Goal: Information Seeking & Learning: Check status

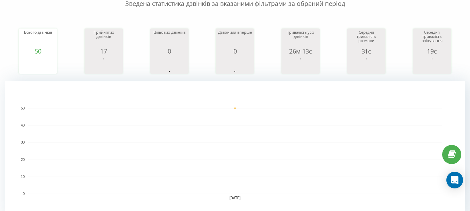
scroll to position [174, 0]
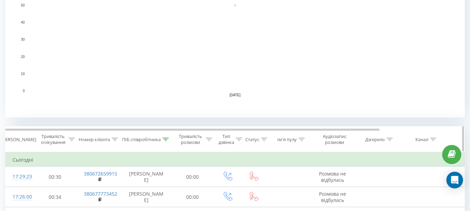
scroll to position [209, 0]
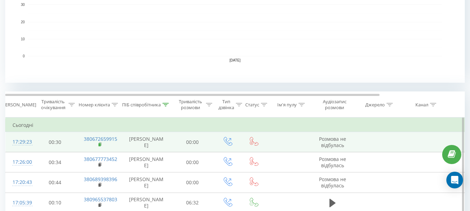
click at [99, 145] on rect at bounding box center [100, 144] width 2 height 3
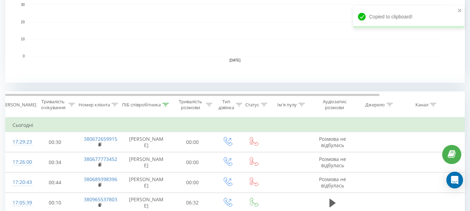
scroll to position [0, 0]
